Goal: Find specific page/section: Find specific page/section

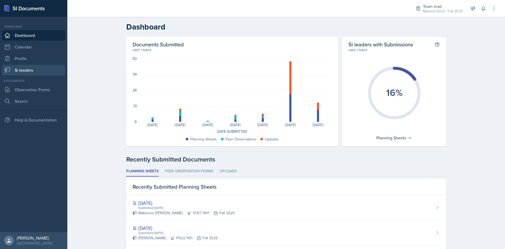
click at [29, 66] on link "Si leaders" at bounding box center [33, 70] width 63 height 11
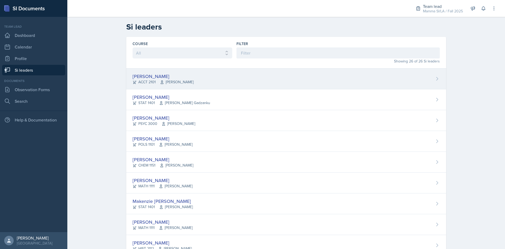
click at [214, 74] on div "Becca Adams ACCT 2101 Andrew Trotman" at bounding box center [286, 78] width 320 height 21
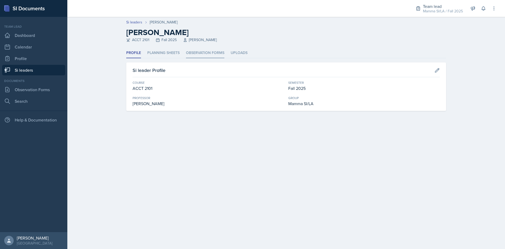
click at [210, 53] on li "Observation Forms" at bounding box center [205, 53] width 38 height 10
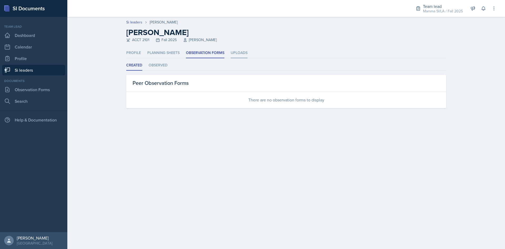
click at [235, 53] on li "Uploads" at bounding box center [239, 53] width 17 height 10
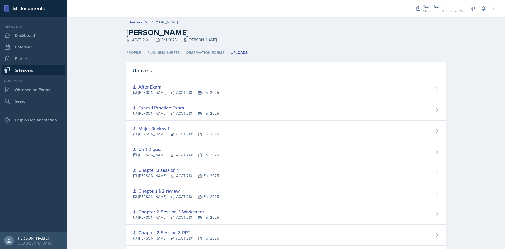
click at [103, 41] on header "Si leaders Becca Adams Becca Adams ACCT 2101 Fall 2025 Andrew Trotman" at bounding box center [286, 32] width 438 height 31
